Goal: Communication & Community: Answer question/provide support

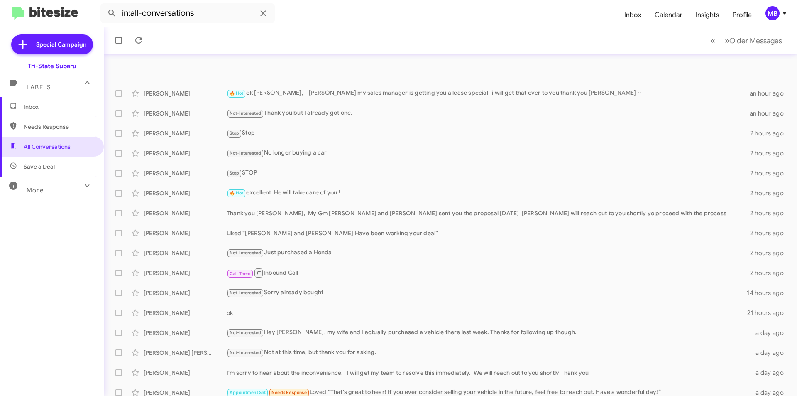
scroll to position [86, 0]
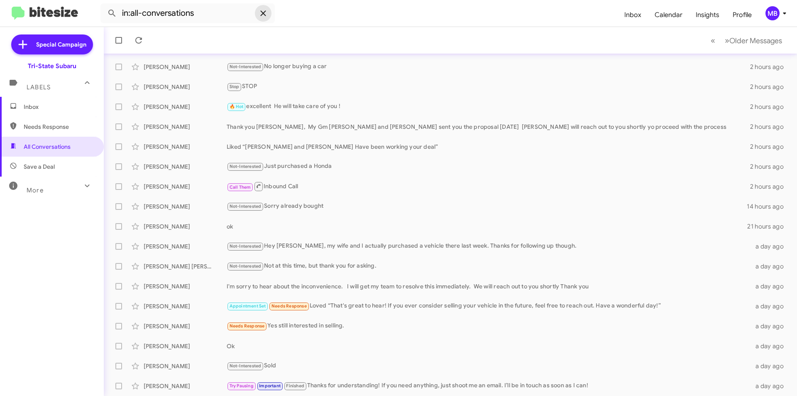
click at [259, 12] on icon at bounding box center [263, 13] width 10 height 10
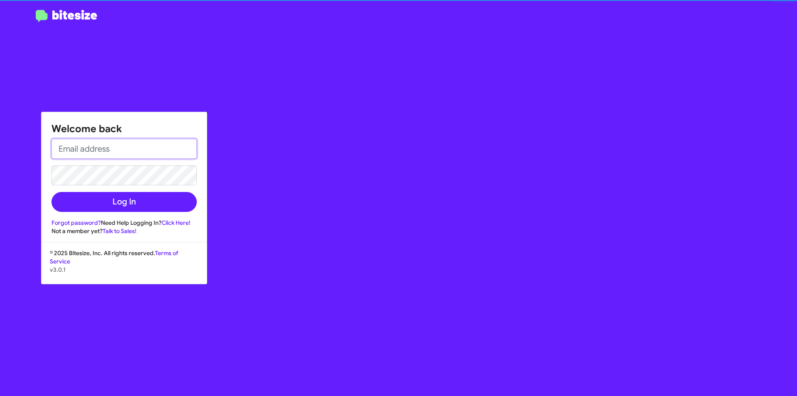
type input "[EMAIL_ADDRESS][DOMAIN_NAME]"
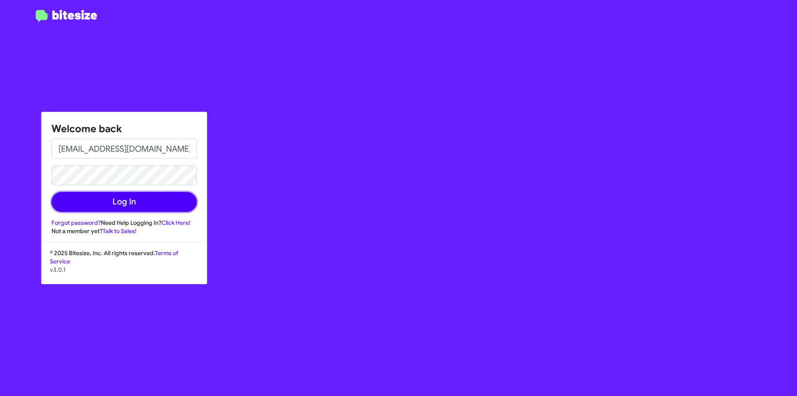
click at [124, 198] on button "Log In" at bounding box center [123, 202] width 145 height 20
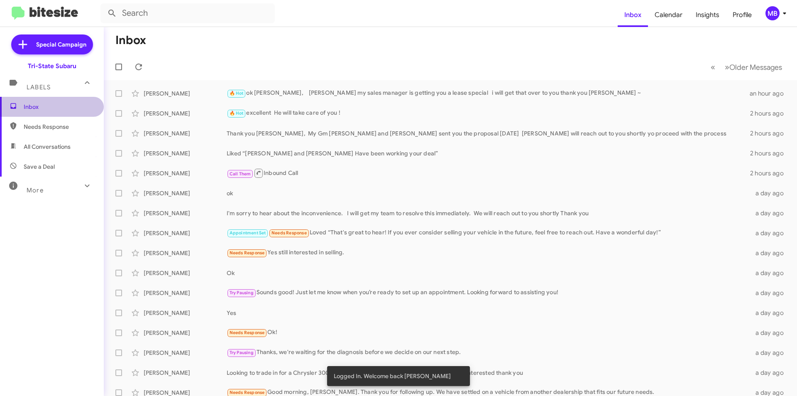
click at [57, 109] on span "Inbox" at bounding box center [59, 107] width 71 height 8
click at [71, 127] on span "Needs Response" at bounding box center [59, 126] width 71 height 8
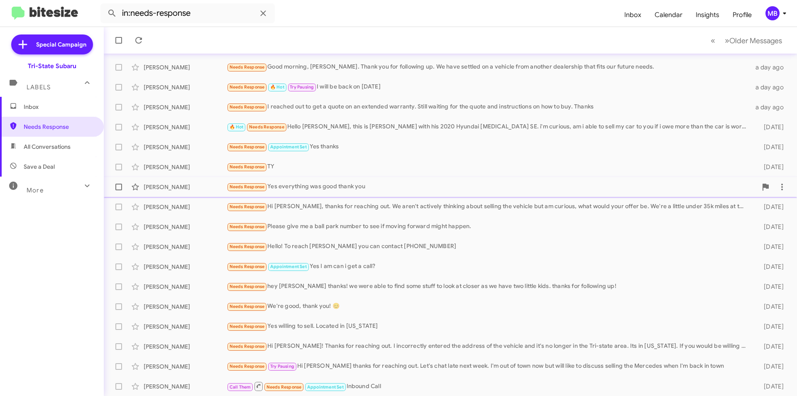
scroll to position [86, 0]
click at [63, 168] on span "Save a Deal" at bounding box center [52, 167] width 104 height 20
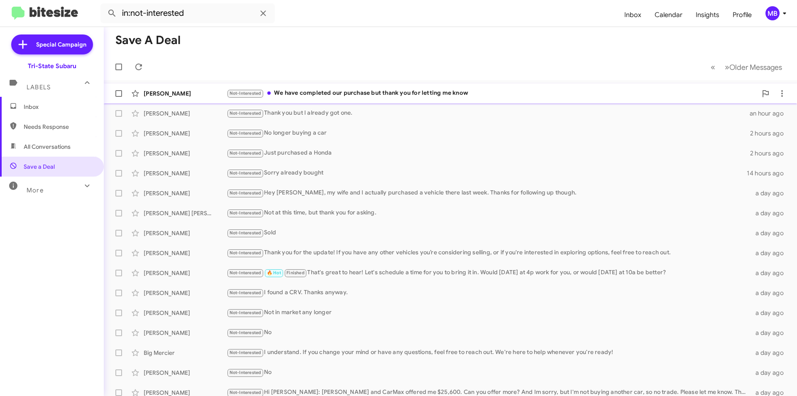
click at [325, 95] on div "Not-Interested We have completed our purchase but thank you for letting me know" at bounding box center [492, 93] width 531 height 10
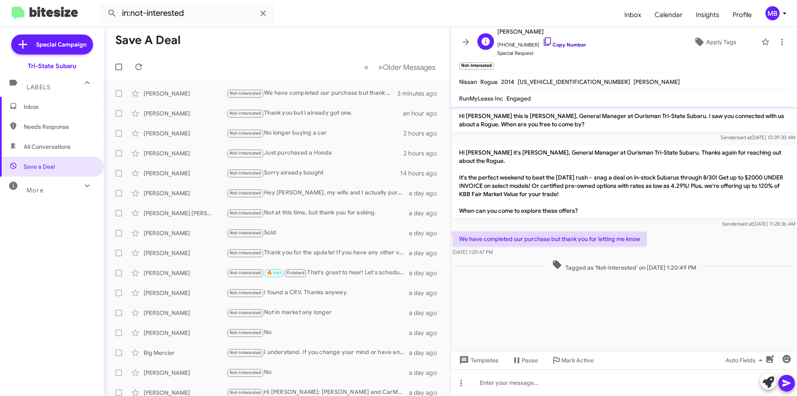
click at [565, 44] on link "Copy Number" at bounding box center [565, 45] width 44 height 6
drag, startPoint x: 707, startPoint y: 259, endPoint x: 507, endPoint y: 235, distance: 201.5
click at [453, 227] on div "Hi [PERSON_NAME] this is [PERSON_NAME], General Manager at Ourisman Tri-State S…" at bounding box center [624, 190] width 346 height 166
copy div "We have completed our purchase but thank you for letting me know [DATE] 1:20:47…"
click at [536, 378] on div at bounding box center [624, 382] width 346 height 27
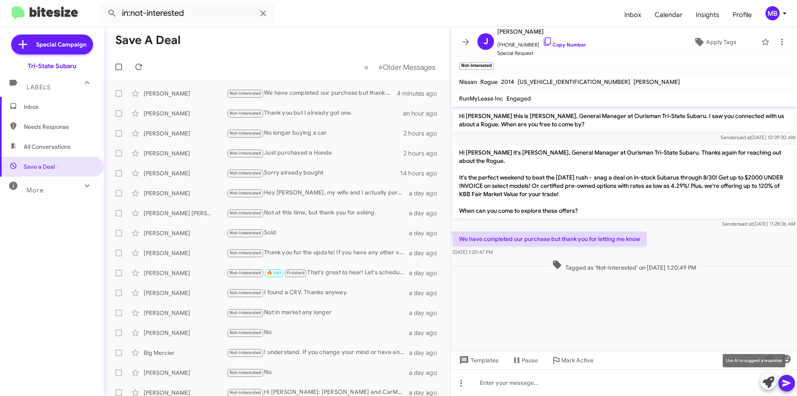
click at [767, 382] on icon at bounding box center [769, 382] width 12 height 12
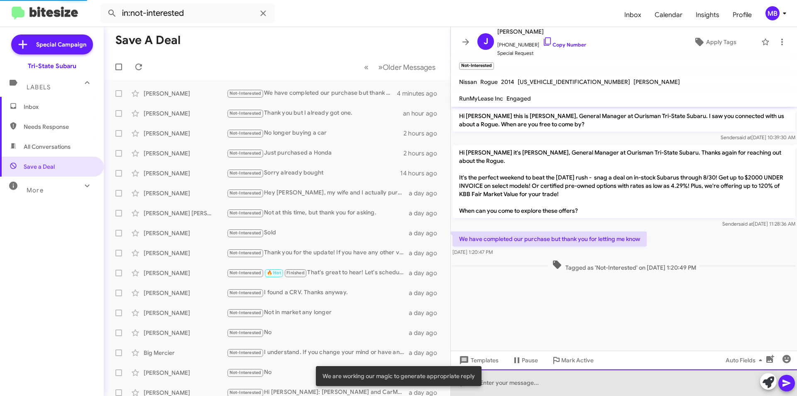
click at [652, 389] on div at bounding box center [624, 382] width 346 height 27
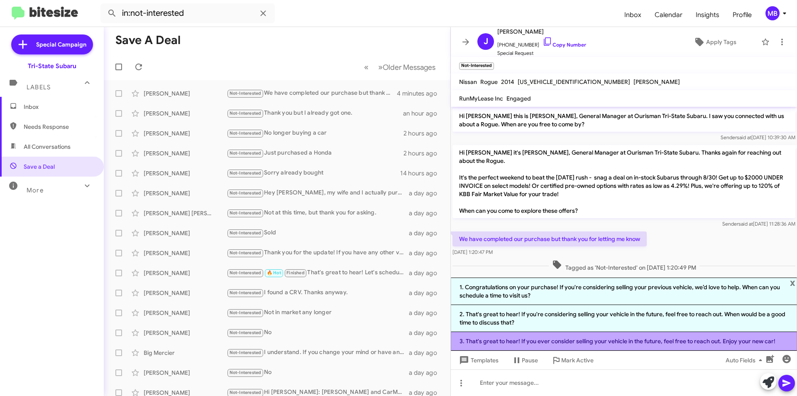
click at [636, 340] on li "3. That's great to hear! If you ever consider selling your vehicle in the futur…" at bounding box center [624, 341] width 346 height 19
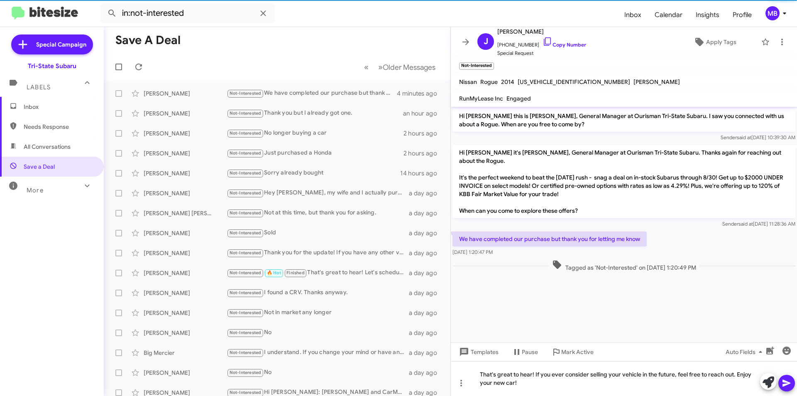
click at [786, 384] on icon at bounding box center [787, 382] width 8 height 7
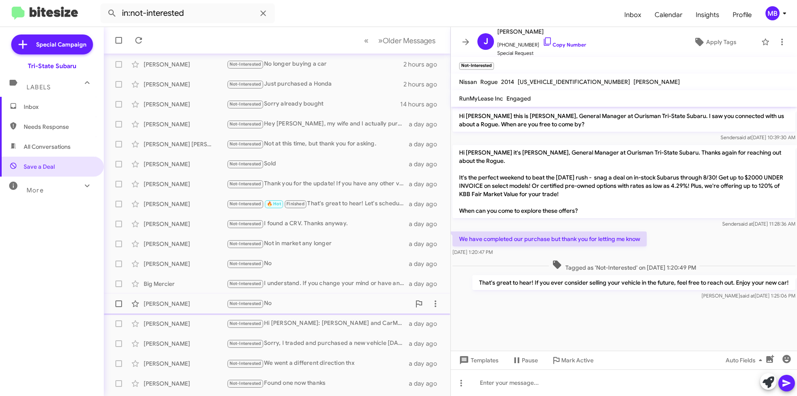
scroll to position [83, 0]
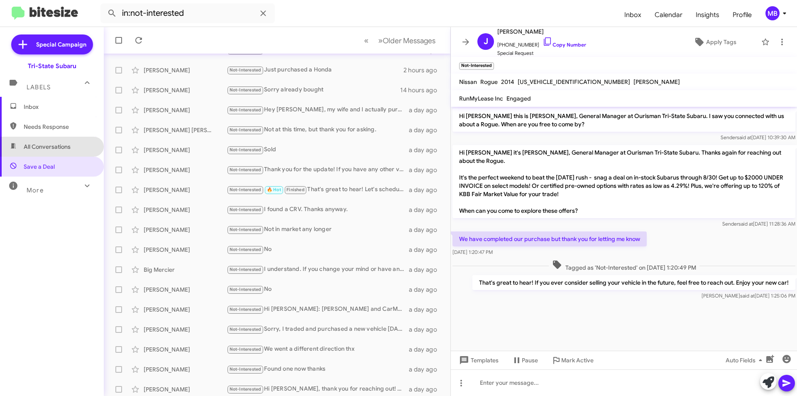
click at [76, 149] on span "All Conversations" at bounding box center [52, 147] width 104 height 20
type input "in:all-conversations"
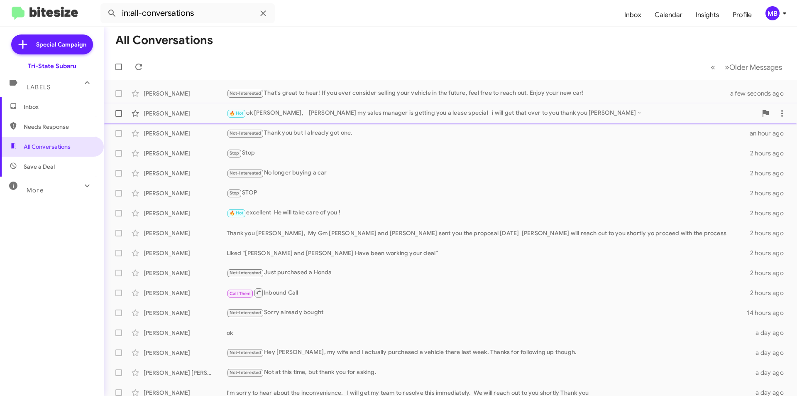
click at [184, 115] on div "[PERSON_NAME]" at bounding box center [185, 113] width 83 height 8
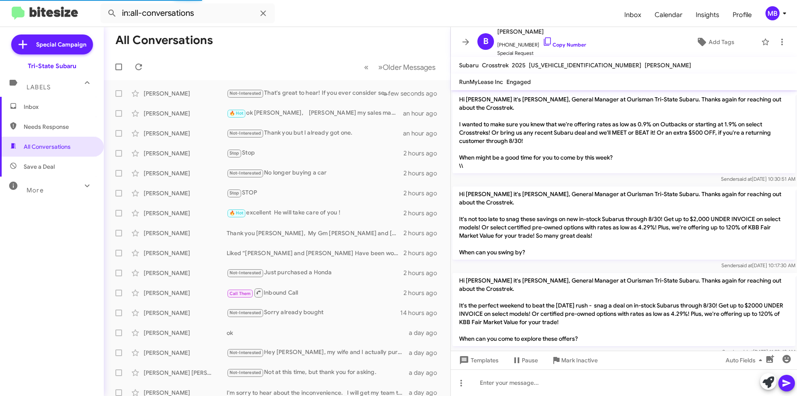
scroll to position [247, 0]
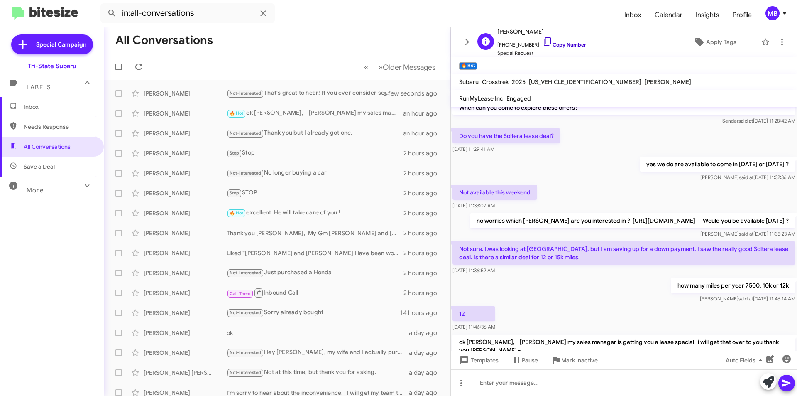
click at [567, 45] on link "Copy Number" at bounding box center [565, 45] width 44 height 6
